Goal: Check status: Check status

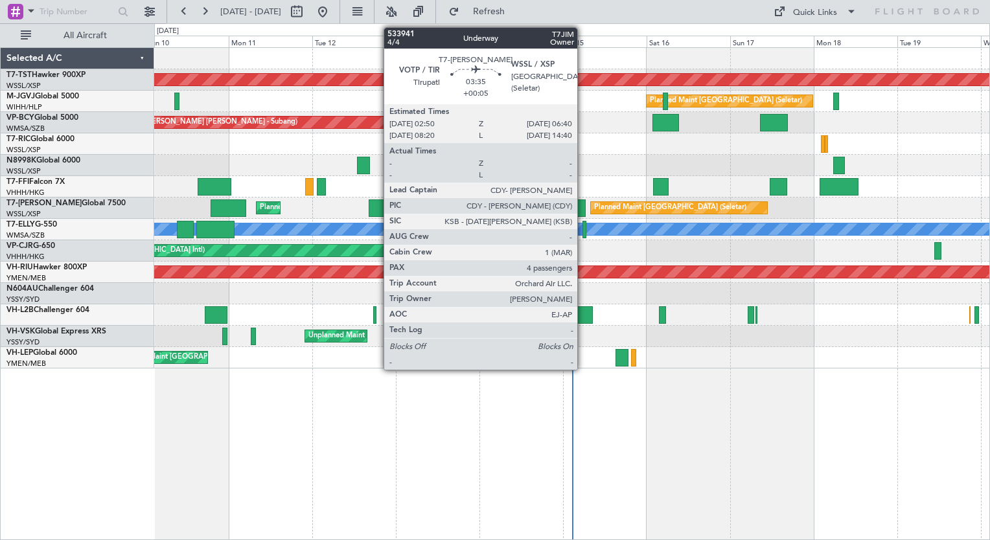
click at [583, 206] on div at bounding box center [579, 207] width 14 height 17
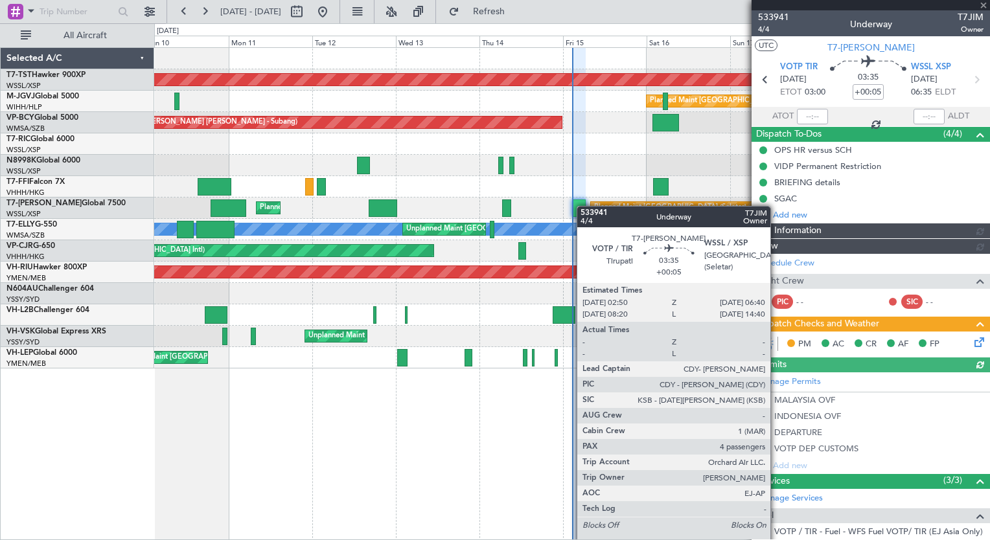
type input "[PERSON_NAME] (EYU)"
type input "F0250"
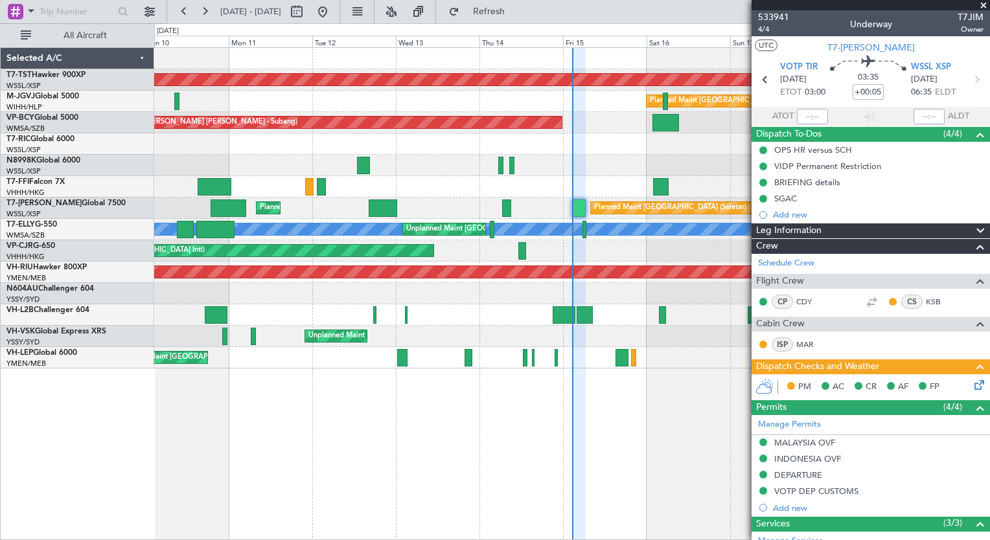
click at [541, 429] on div "Planned Maint [GEOGRAPHIC_DATA] (Seletar) Planned Maint [GEOGRAPHIC_DATA] (Sele…" at bounding box center [572, 293] width 836 height 493
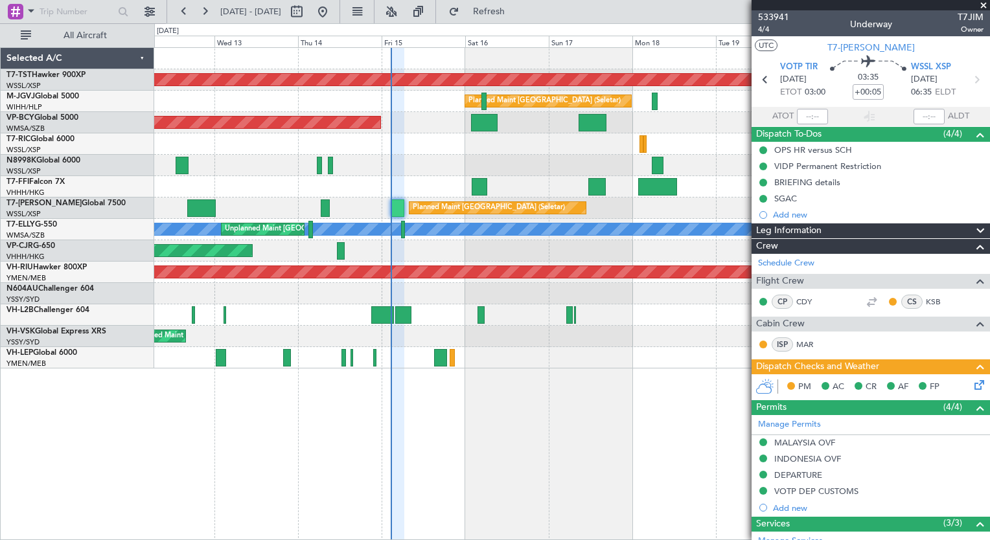
click at [477, 416] on div "Planned Maint [GEOGRAPHIC_DATA] (Seletar) Planned Maint [GEOGRAPHIC_DATA] (Sele…" at bounding box center [572, 293] width 836 height 493
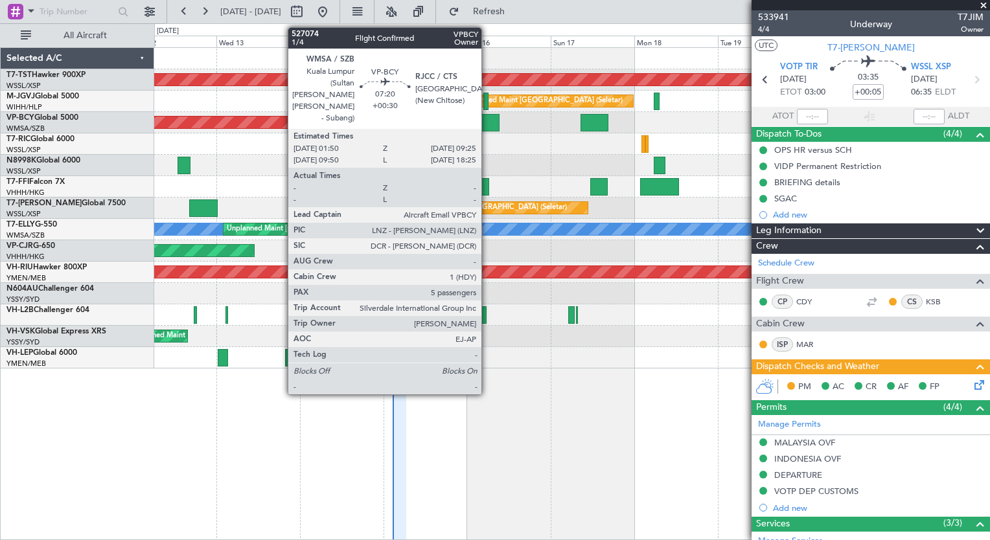
click at [487, 122] on div at bounding box center [486, 122] width 27 height 17
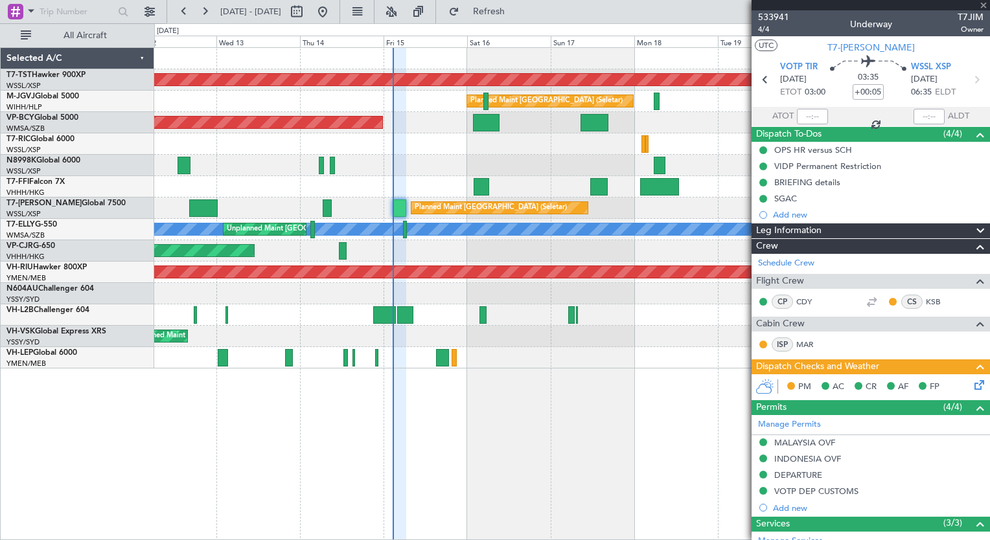
type input "+00:30"
type input "5"
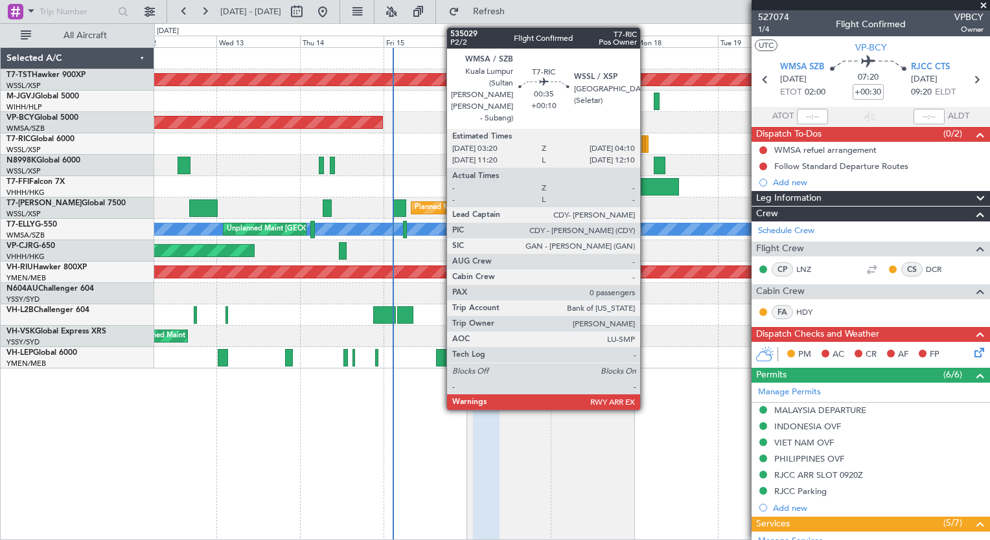
click at [646, 144] on div at bounding box center [646, 143] width 3 height 17
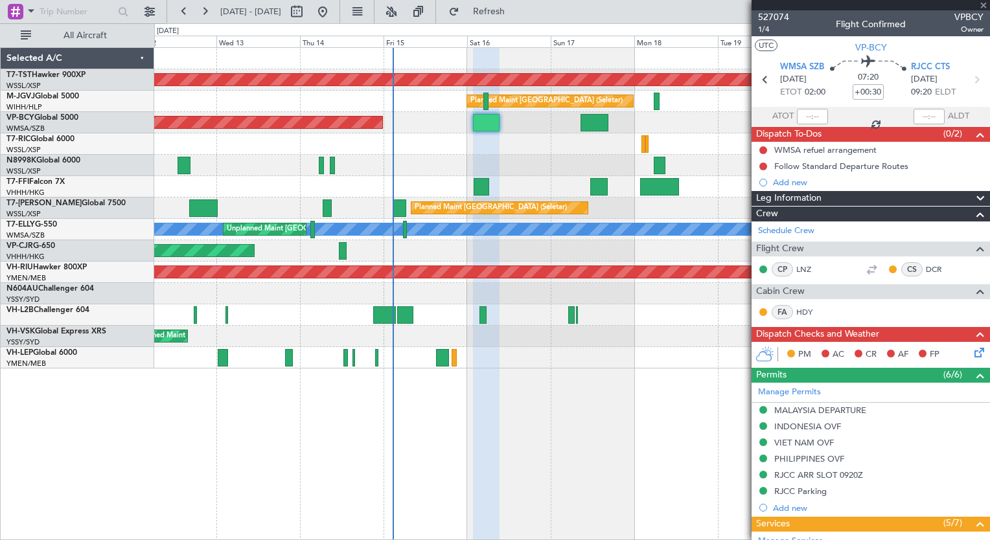
type input "+00:10"
type input "0"
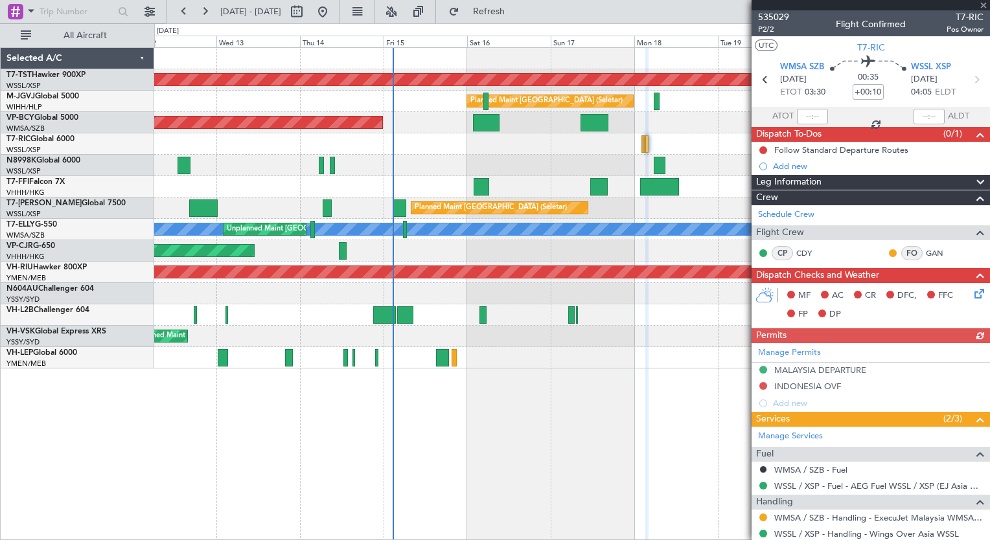
scroll to position [36, 0]
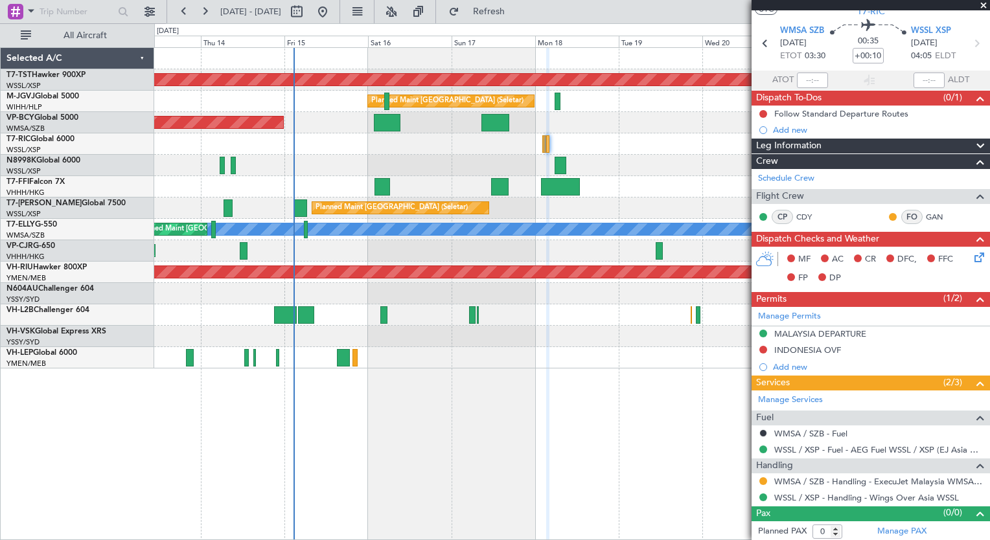
click at [457, 392] on div "Planned Maint [GEOGRAPHIC_DATA] (Seletar) Planned Maint [GEOGRAPHIC_DATA] (Sele…" at bounding box center [572, 293] width 836 height 493
